Goal: Task Accomplishment & Management: Use online tool/utility

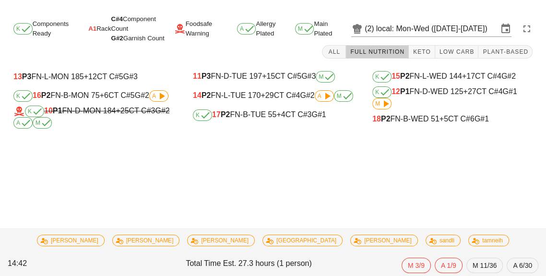
click at [111, 94] on div "K 16 P2 FN-B-MON 75 +6 CT C#5 G#2 A" at bounding box center [93, 96] width 160 height 12
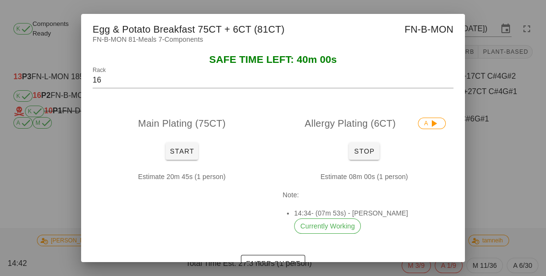
scroll to position [11, 0]
click at [50, 176] on div at bounding box center [273, 138] width 546 height 276
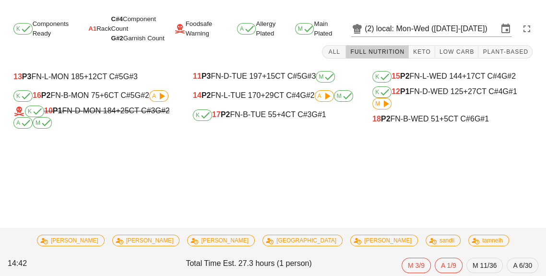
click at [46, 177] on div "Task completed: Marinated Beef & Lentil Bowl with Spicy Mayo Dressing (MAIN) - …" at bounding box center [273, 144] width 546 height 264
click at [149, 72] on div "13 P3 FN-L-MON 185 +12 CT C#5 G#3" at bounding box center [93, 76] width 160 height 9
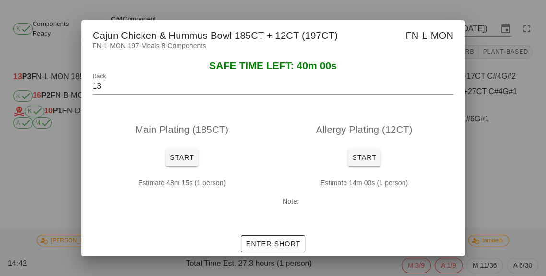
scroll to position [0, 0]
click at [26, 210] on div at bounding box center [273, 138] width 546 height 276
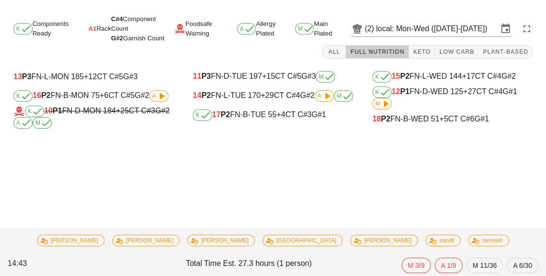
click at [164, 107] on span "G#2" at bounding box center [162, 111] width 14 height 8
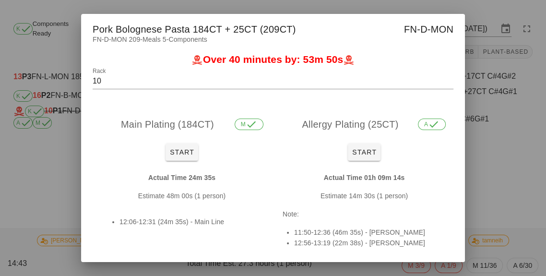
click at [39, 215] on div at bounding box center [273, 138] width 546 height 276
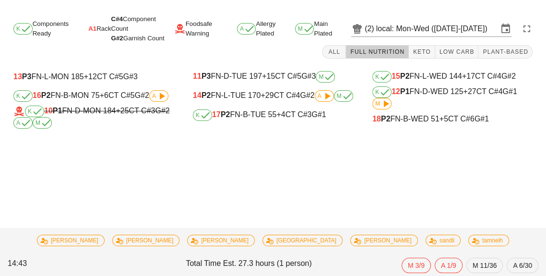
click at [65, 96] on div "K 16 P2 FN-B-MON 75 +6 CT C#5 G#2 A" at bounding box center [93, 96] width 160 height 12
type input "16"
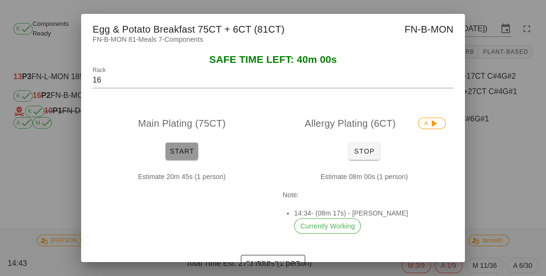
click at [188, 160] on button "Start" at bounding box center [182, 150] width 33 height 17
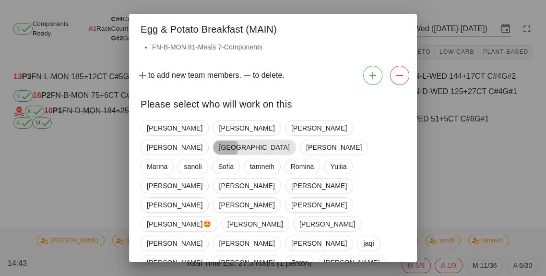
click at [289, 140] on span "[GEOGRAPHIC_DATA]" at bounding box center [254, 147] width 71 height 14
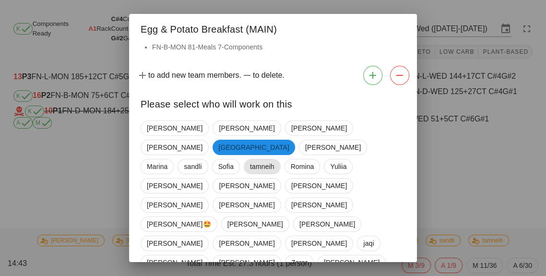
click at [250, 159] on span "tamneih" at bounding box center [262, 166] width 24 height 14
click at [184, 159] on span "sandli" at bounding box center [193, 166] width 18 height 14
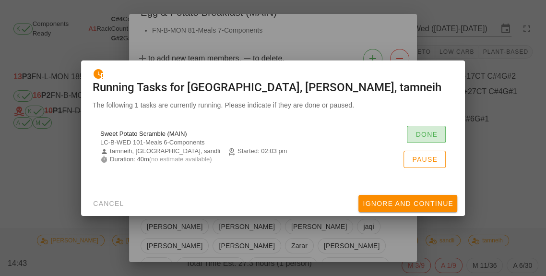
click at [430, 138] on span "Done" at bounding box center [426, 134] width 23 height 8
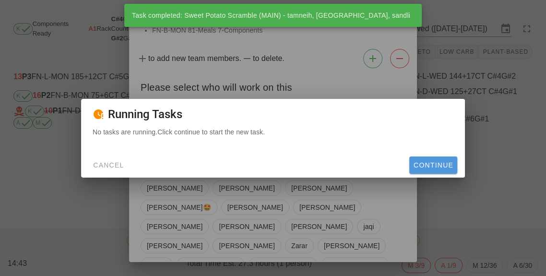
click at [438, 174] on button "Continue" at bounding box center [433, 164] width 48 height 17
